Goal: Transaction & Acquisition: Purchase product/service

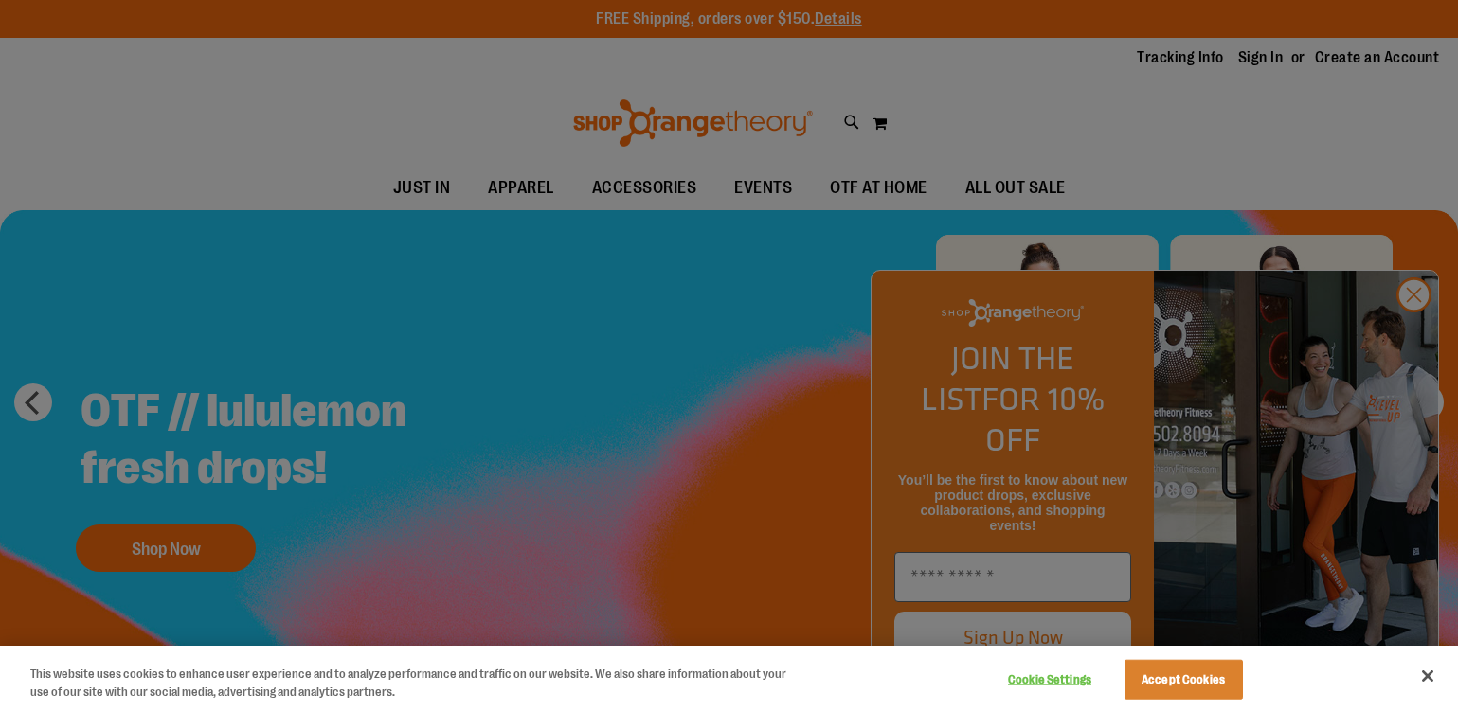
click at [1411, 345] on div at bounding box center [729, 355] width 1458 height 711
click at [1412, 331] on div at bounding box center [729, 355] width 1458 height 711
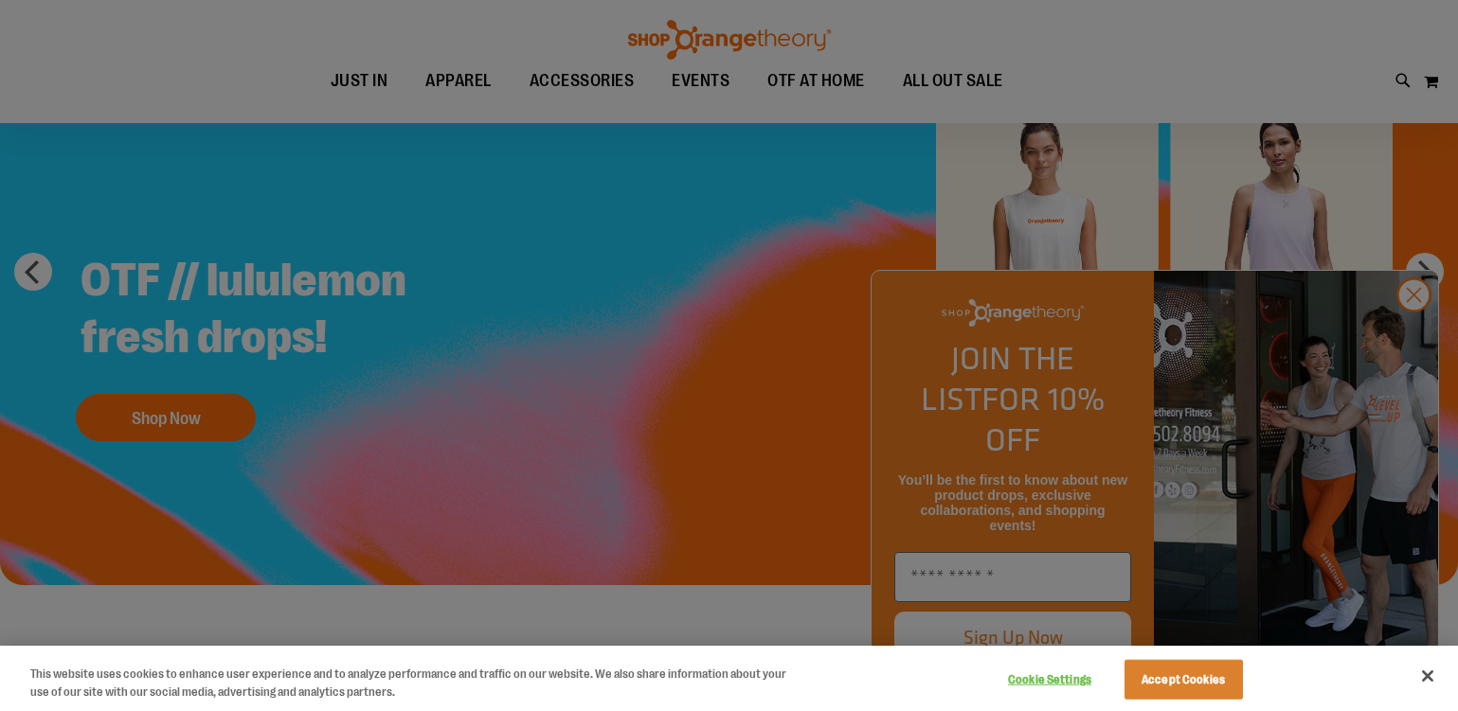
scroll to position [157, 0]
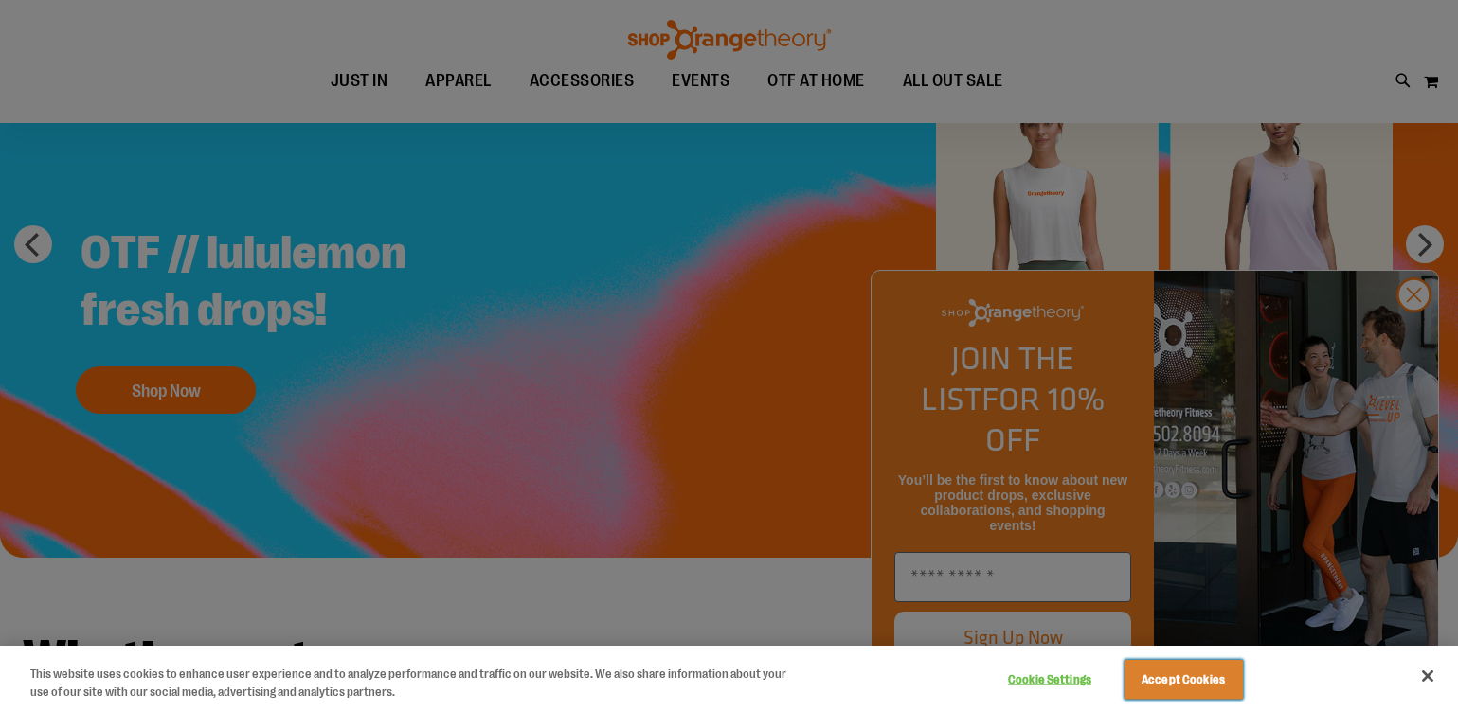
click at [1159, 678] on button "Accept Cookies" at bounding box center [1183, 680] width 118 height 40
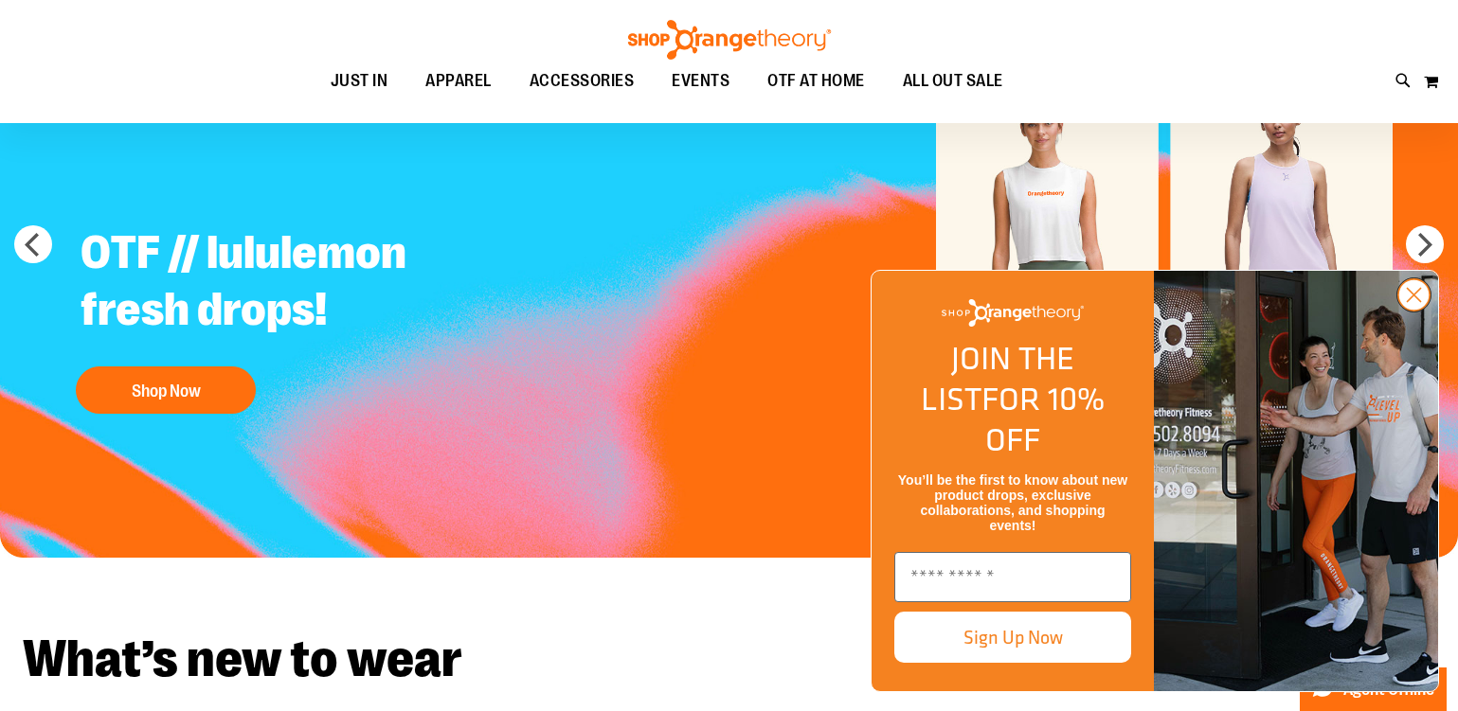
click at [1408, 311] on circle "Close dialog" at bounding box center [1413, 294] width 31 height 31
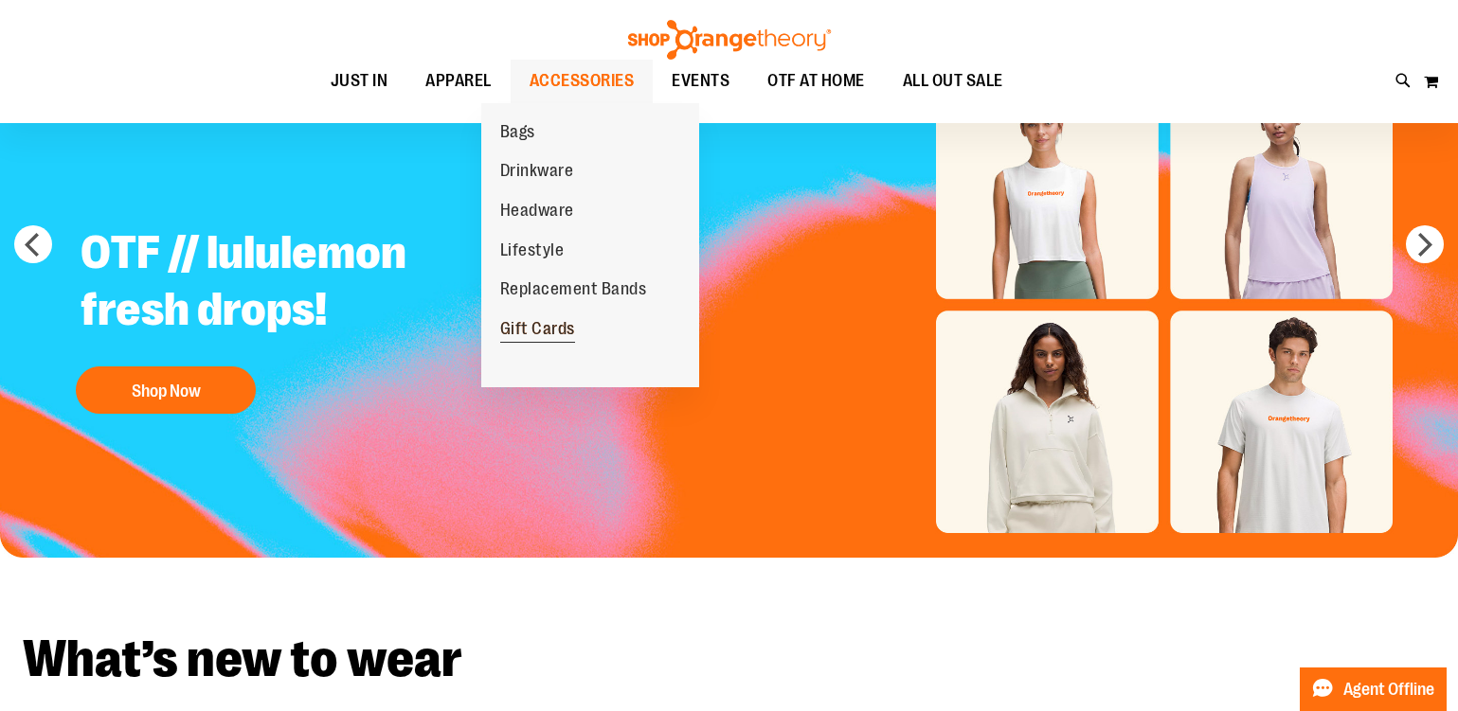
click at [518, 329] on span "Gift Cards" at bounding box center [537, 331] width 75 height 24
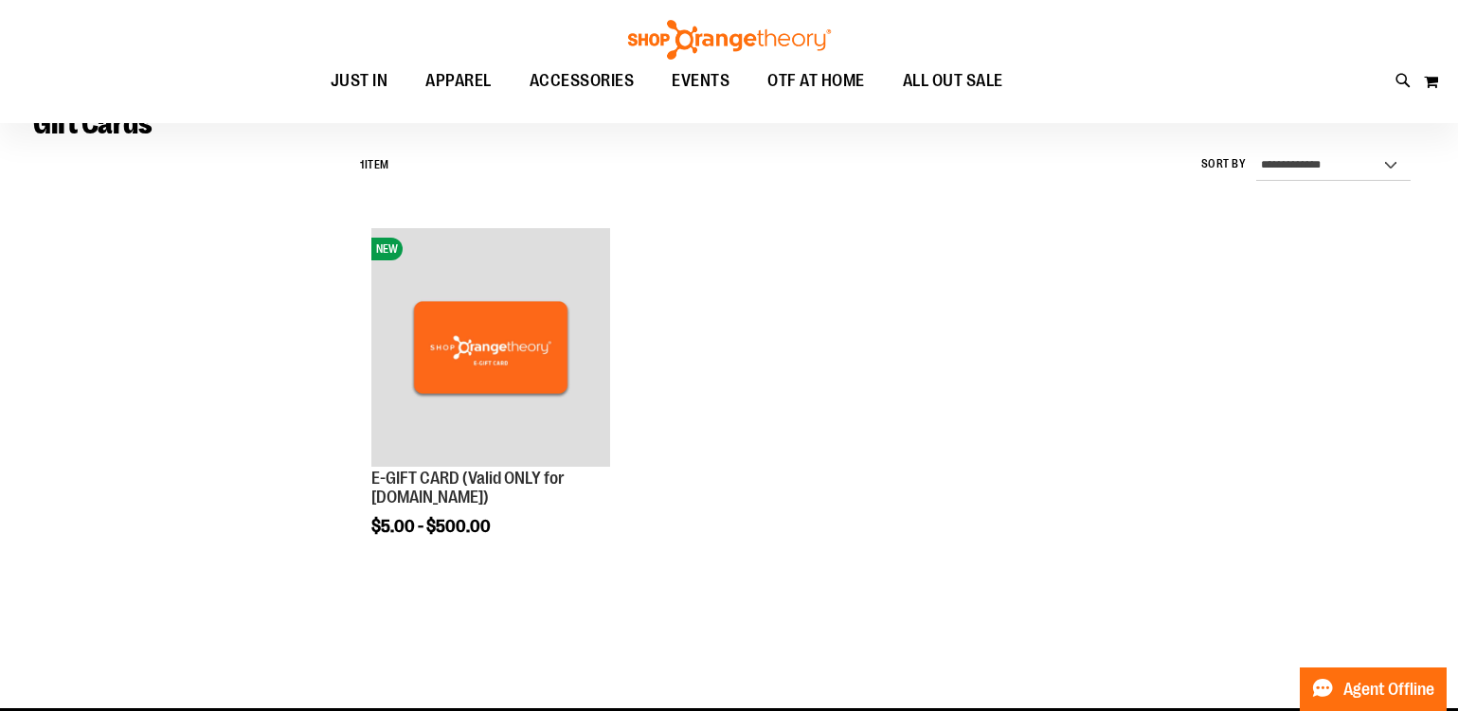
scroll to position [171, 0]
